Goal: Task Accomplishment & Management: Use online tool/utility

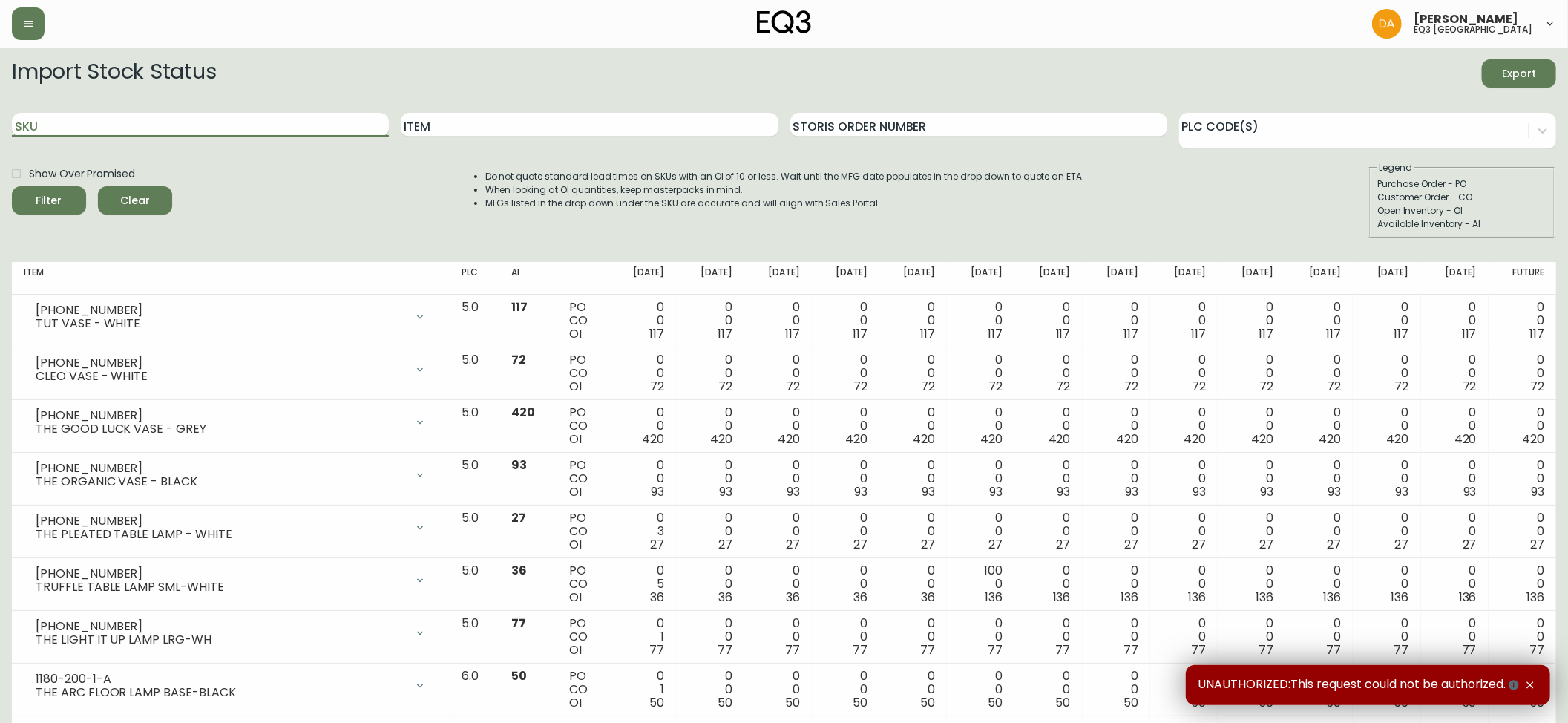
click at [51, 127] on input "SKU" at bounding box center [200, 125] width 377 height 24
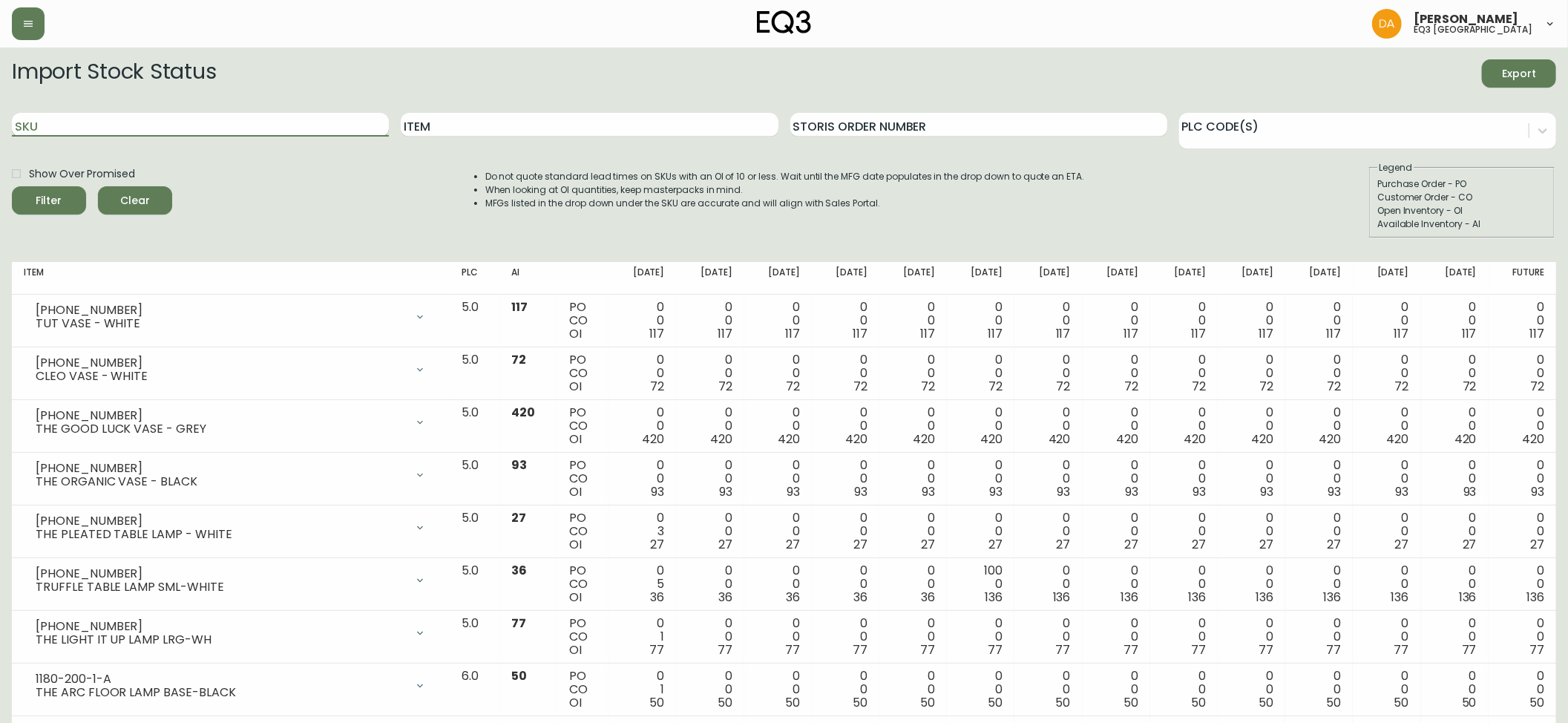
paste input "[PHONE_NUMBER]"
type input "[PHONE_NUMBER]"
click at [51, 197] on icon "submit" at bounding box center [44, 198] width 15 height 15
